Goal: Find specific page/section

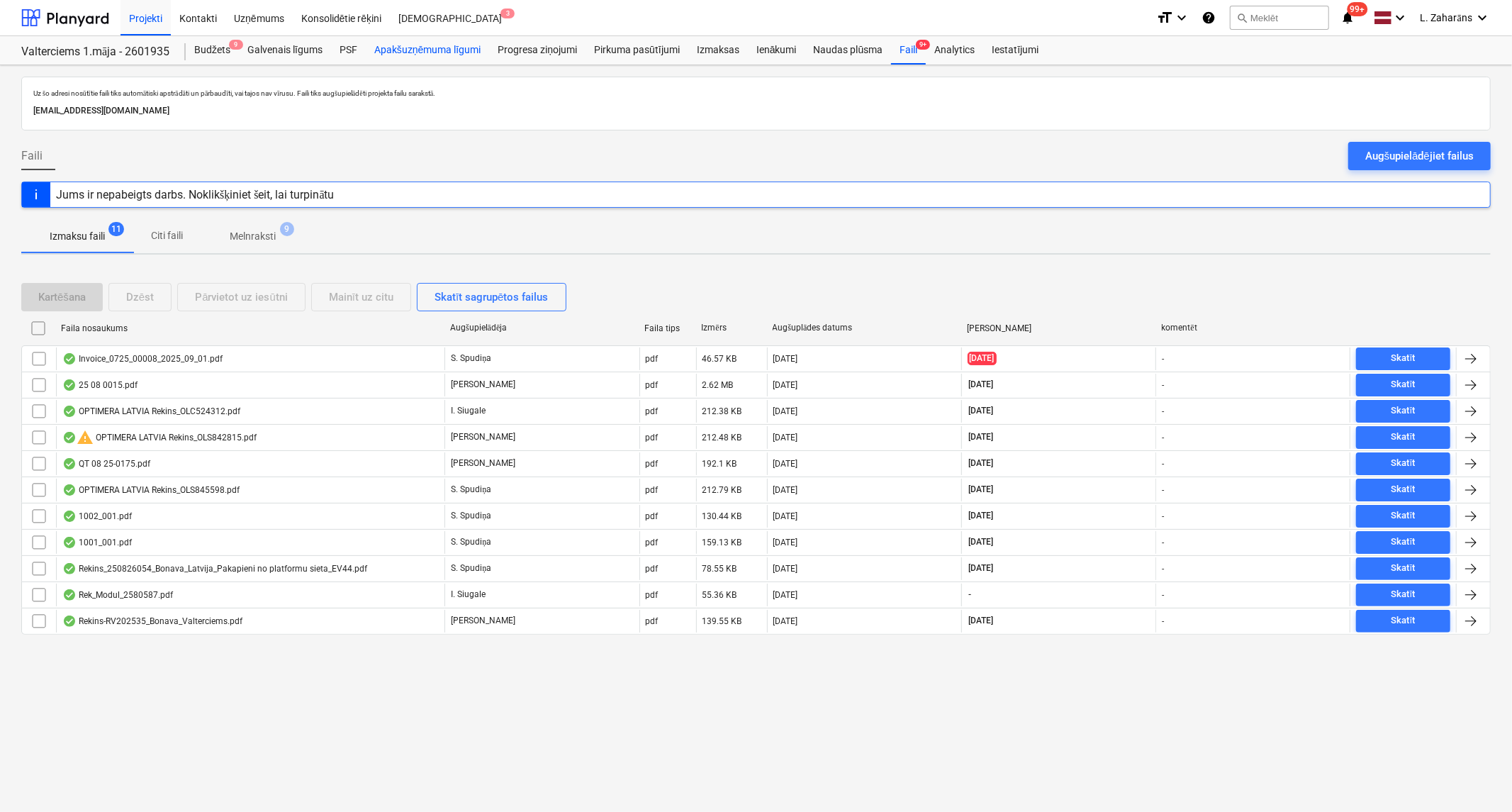
drag, startPoint x: 454, startPoint y: 47, endPoint x: 467, endPoint y: 61, distance: 19.1
click at [454, 47] on div "Apakšuzņēmuma līgumi" at bounding box center [428, 51] width 123 height 29
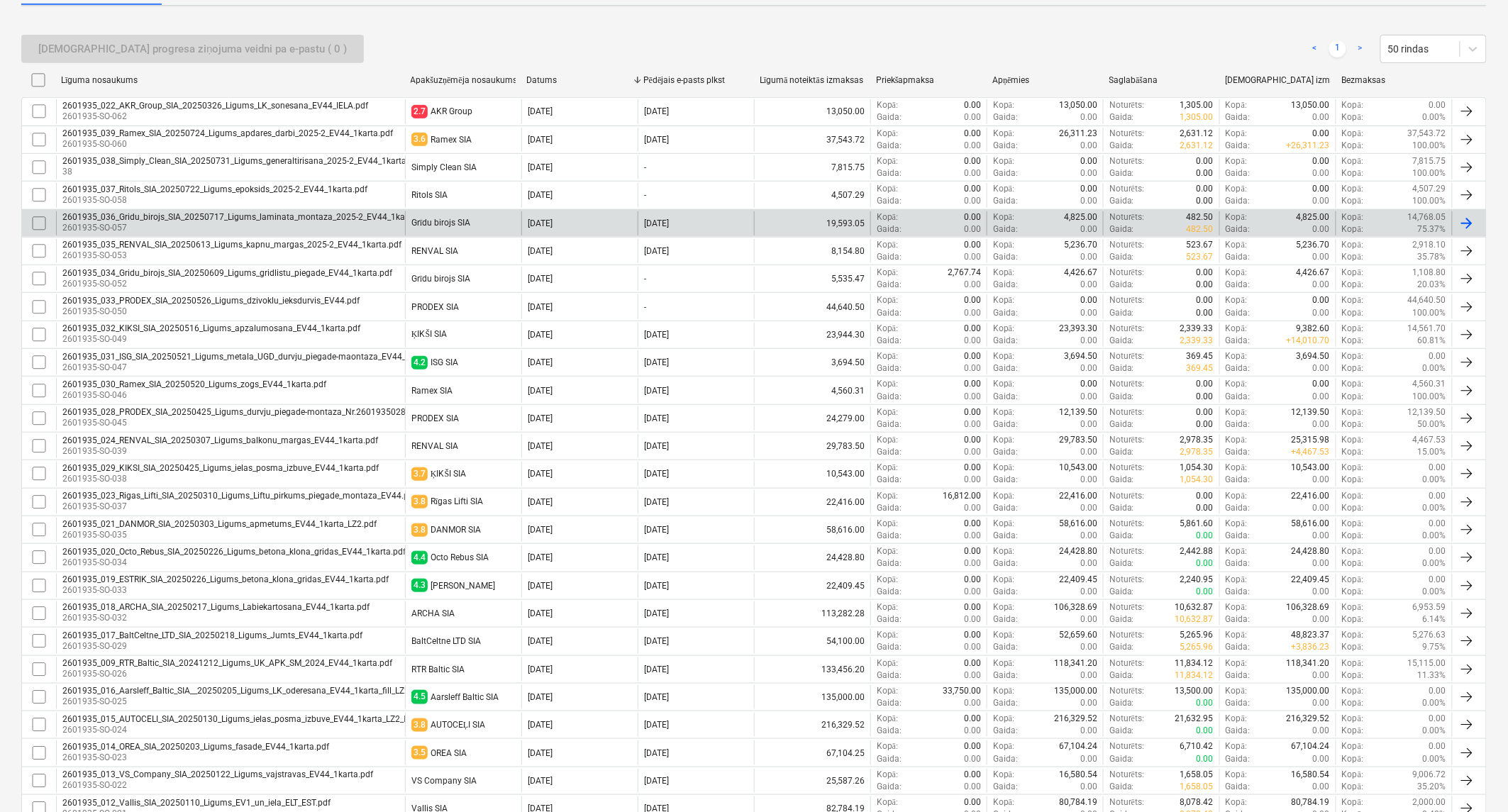
scroll to position [315, 0]
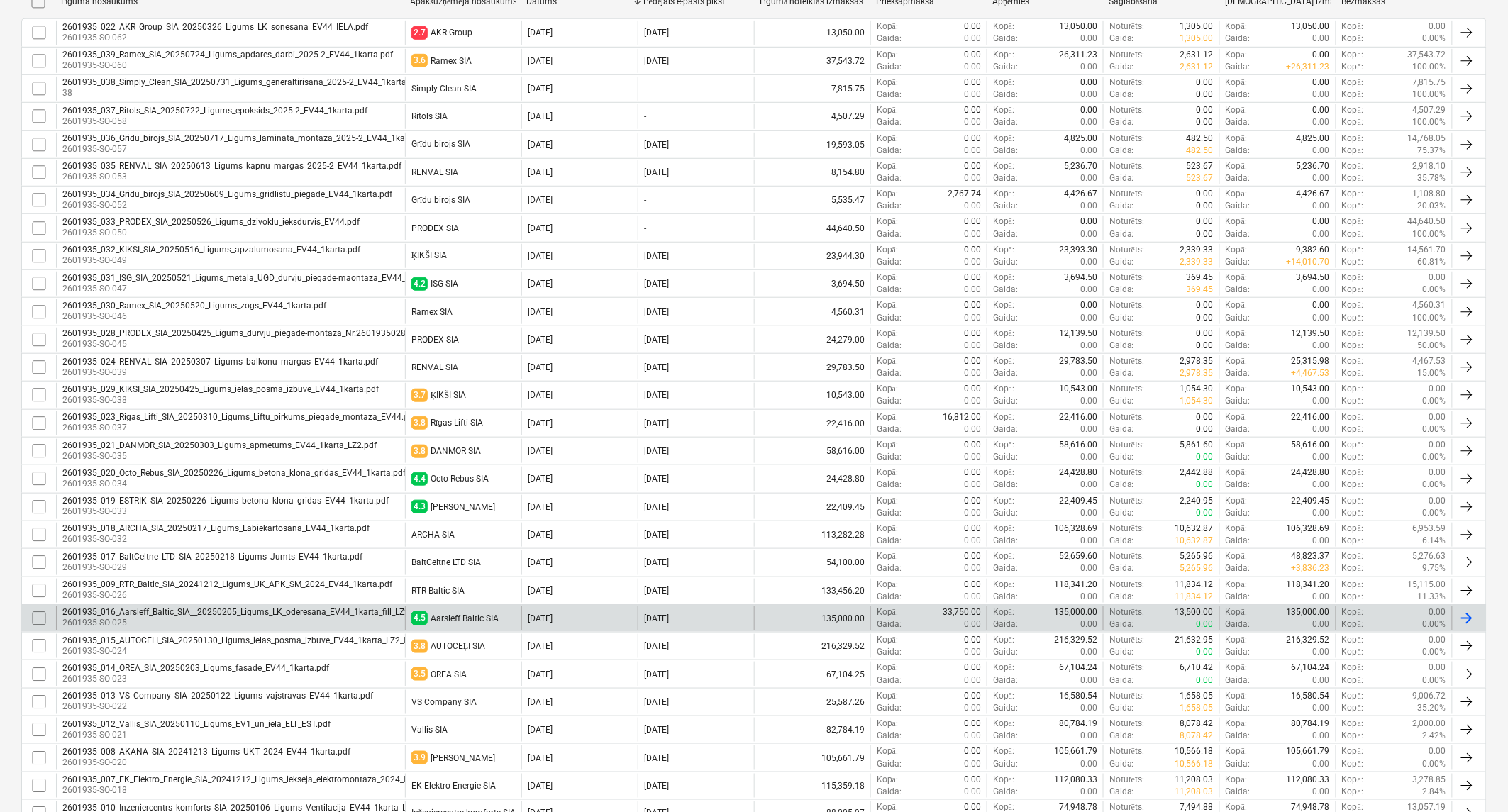
click at [218, 604] on div "2601935_016_Aarsleff_Baltic_SIA__20250205_Ligums_LK_oderesana_EV44_1karta_fill_…" at bounding box center [754, 618] width 1466 height 28
click at [220, 612] on div "2601935_016_Aarsleff_Baltic_SIA__20250205_Ligums_LK_oderesana_EV44_1karta_fill_…" at bounding box center [243, 611] width 362 height 10
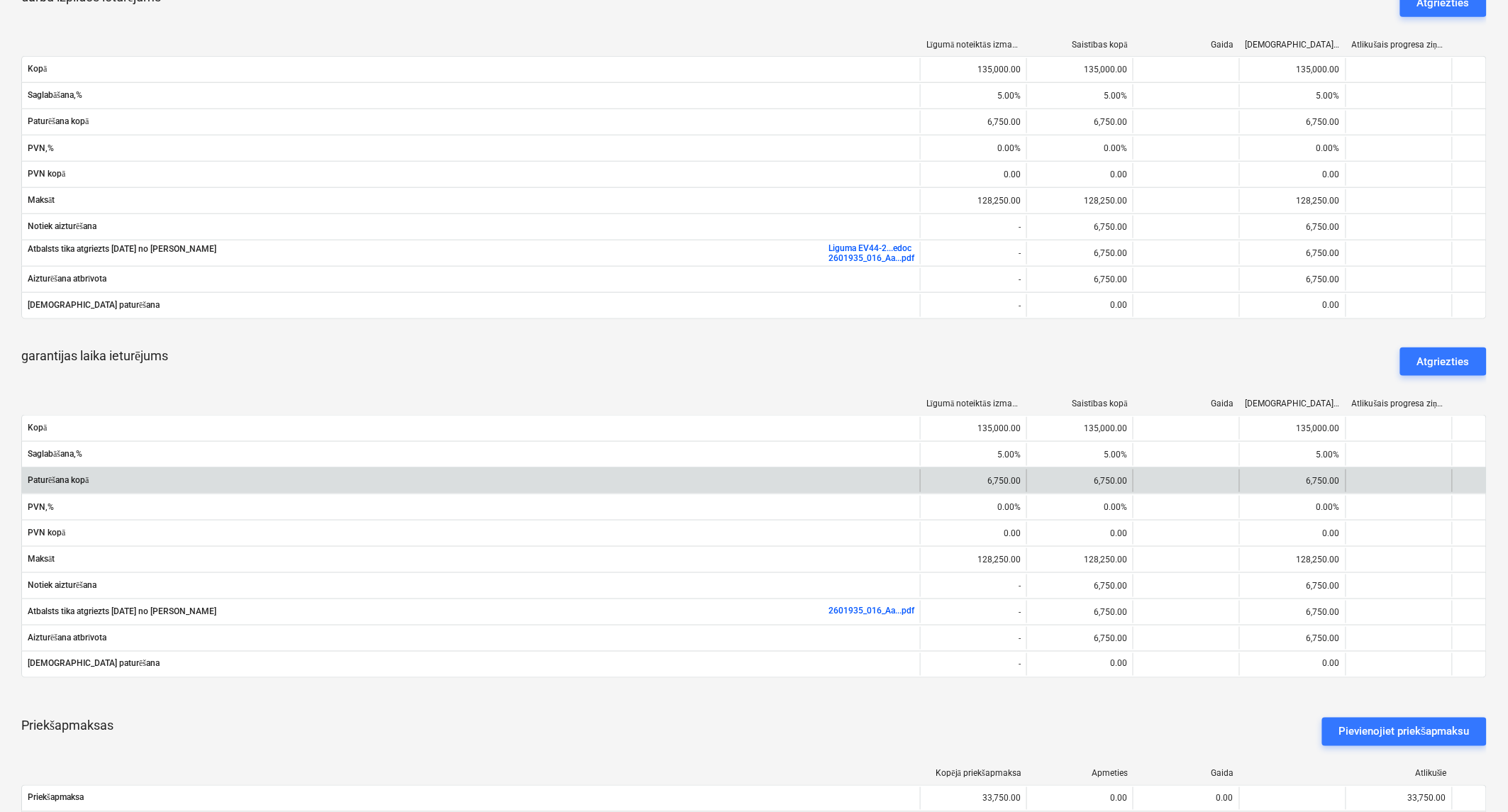
scroll to position [472, 0]
